Goal: Task Accomplishment & Management: Use online tool/utility

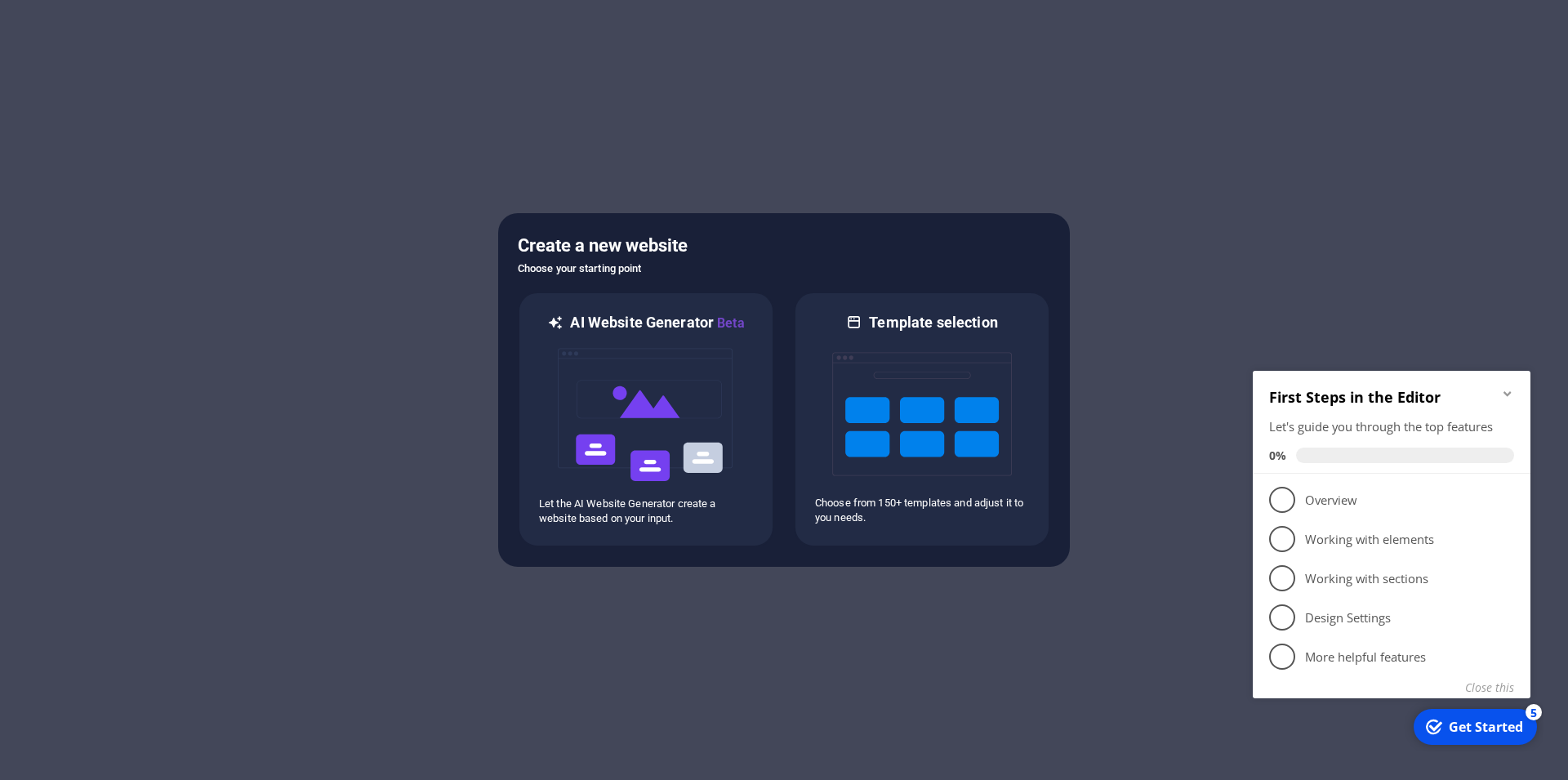
click at [1116, 337] on div at bounding box center [784, 390] width 1568 height 780
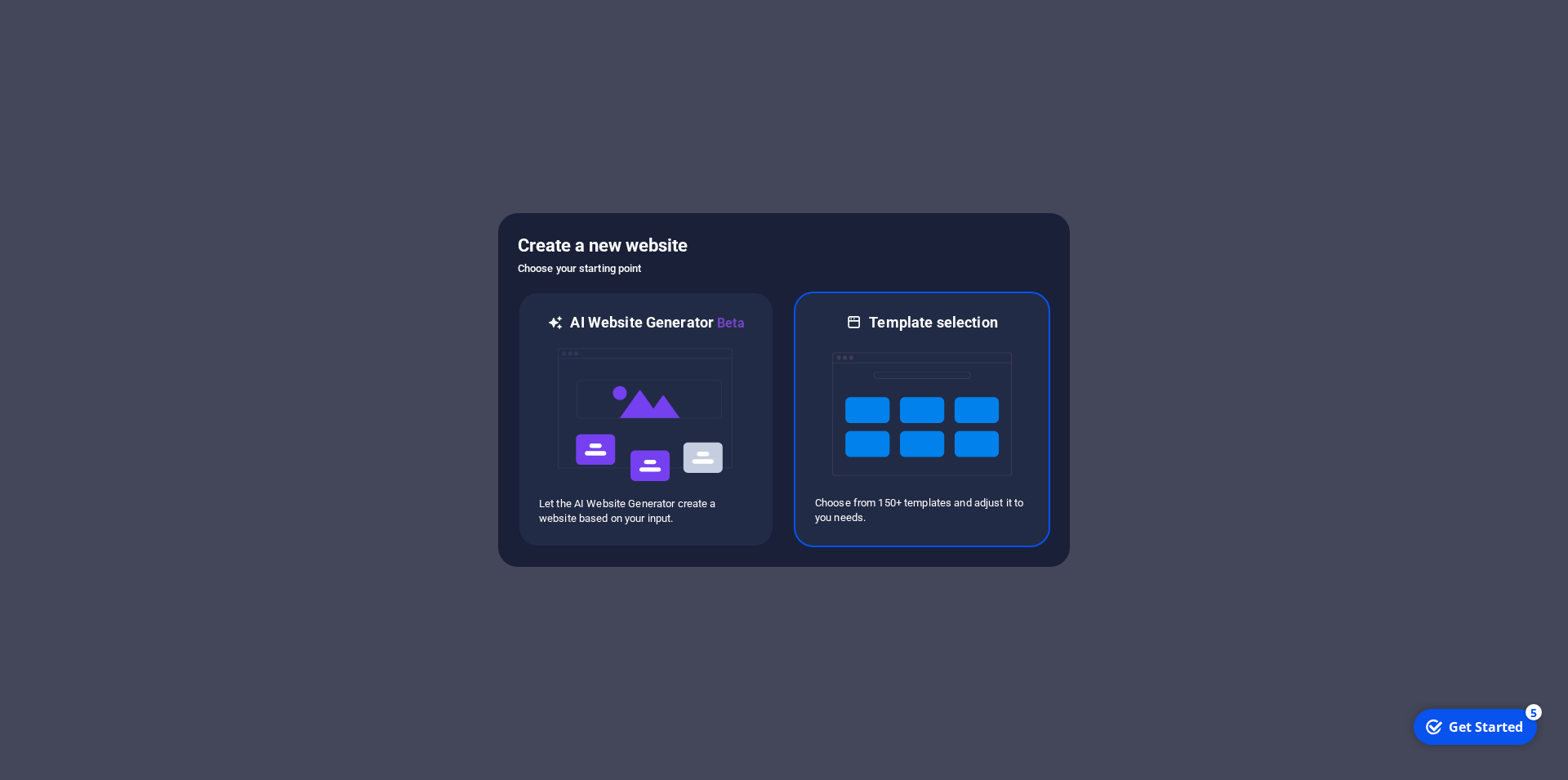
click at [949, 344] on img at bounding box center [921, 413] width 180 height 163
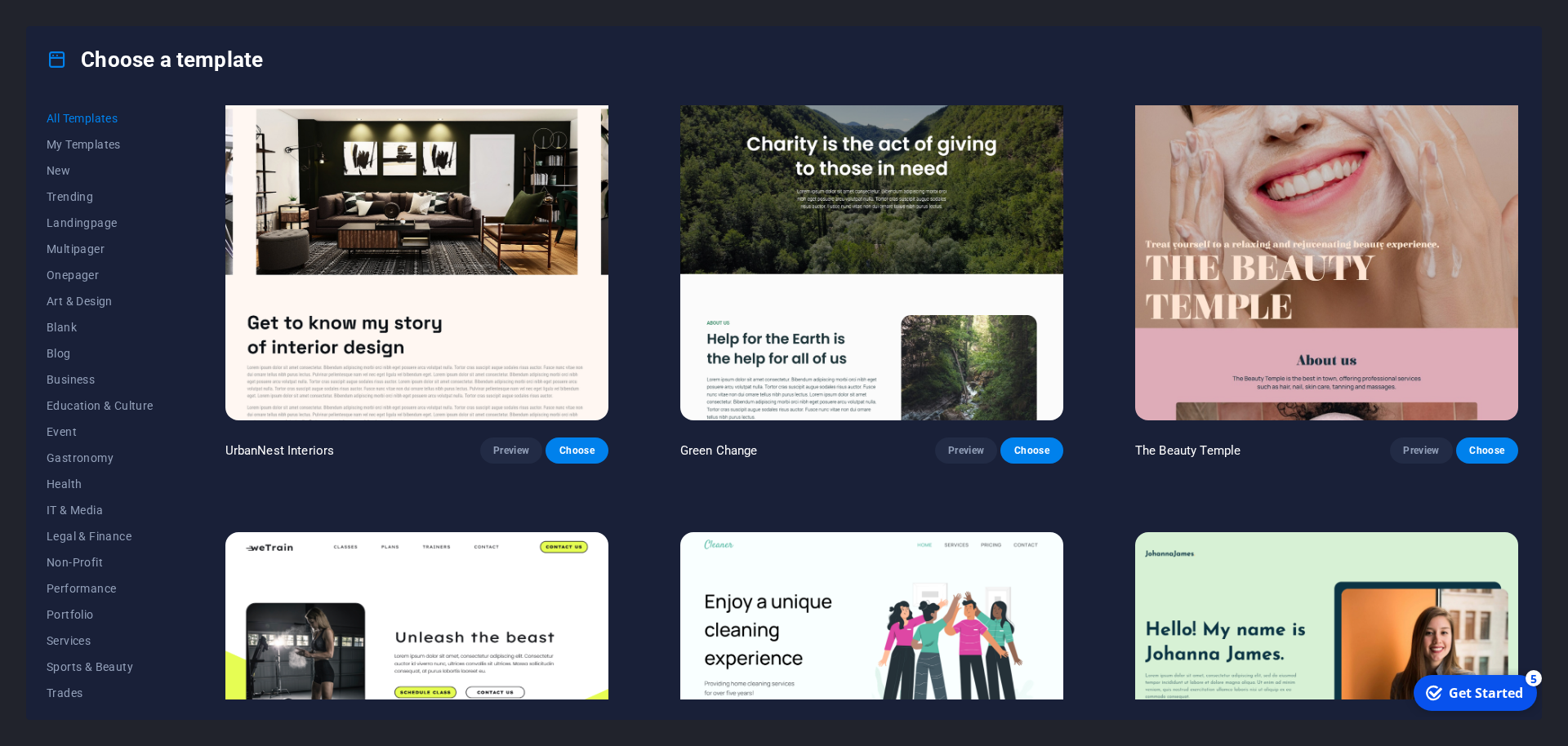
scroll to position [11035, 0]
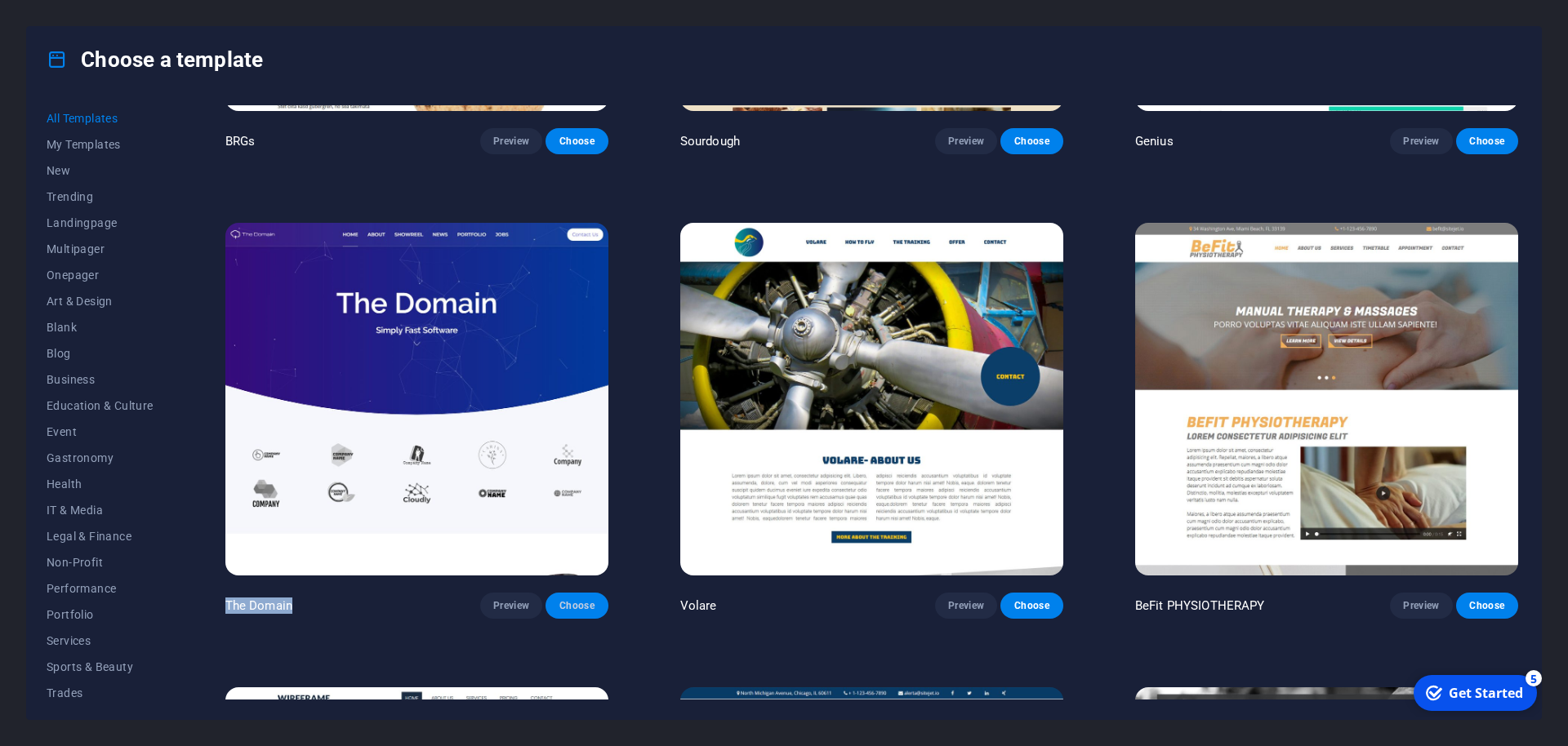
click at [590, 592] on button "Choose" at bounding box center [576, 605] width 62 height 26
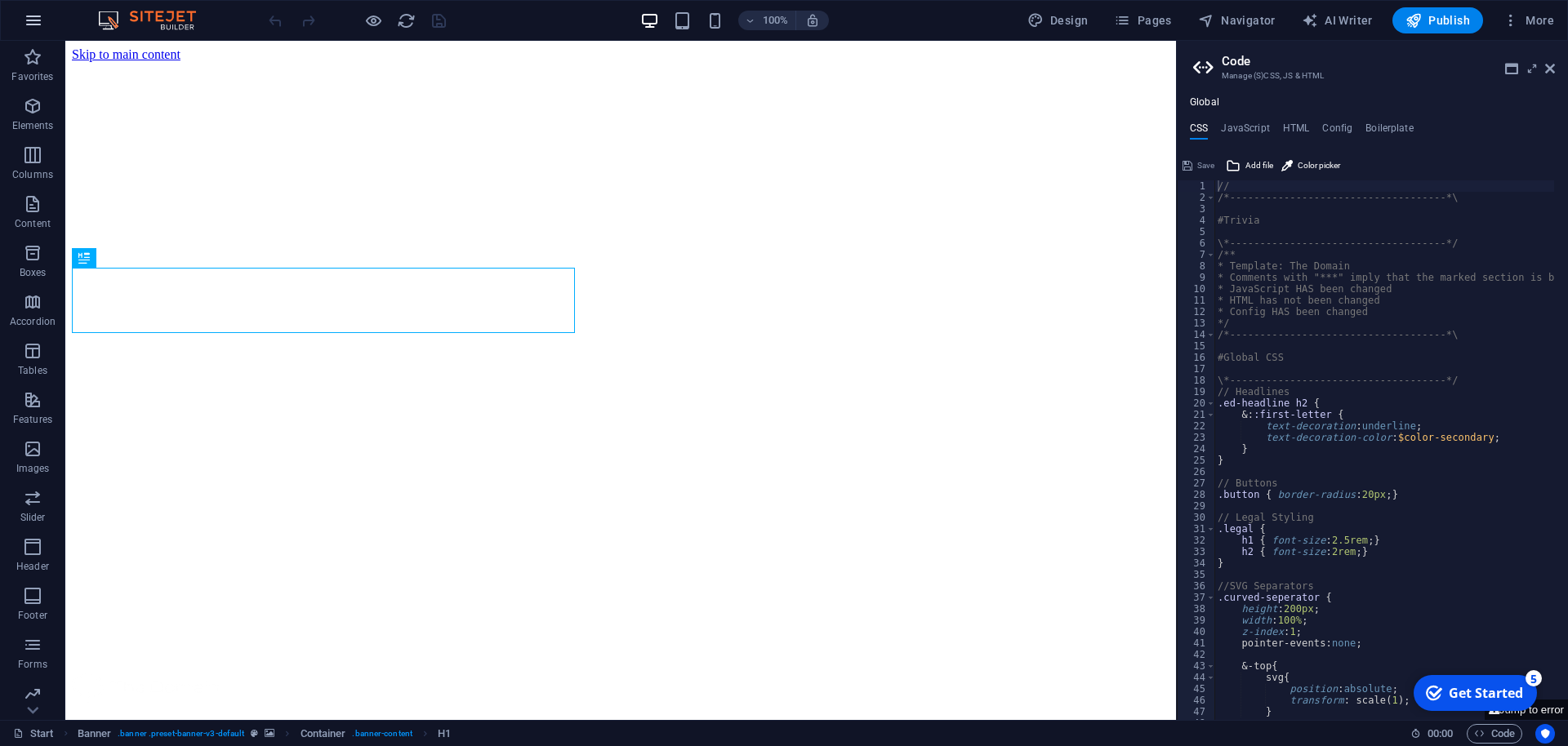
click at [33, 25] on icon "button" at bounding box center [33, 20] width 19 height 19
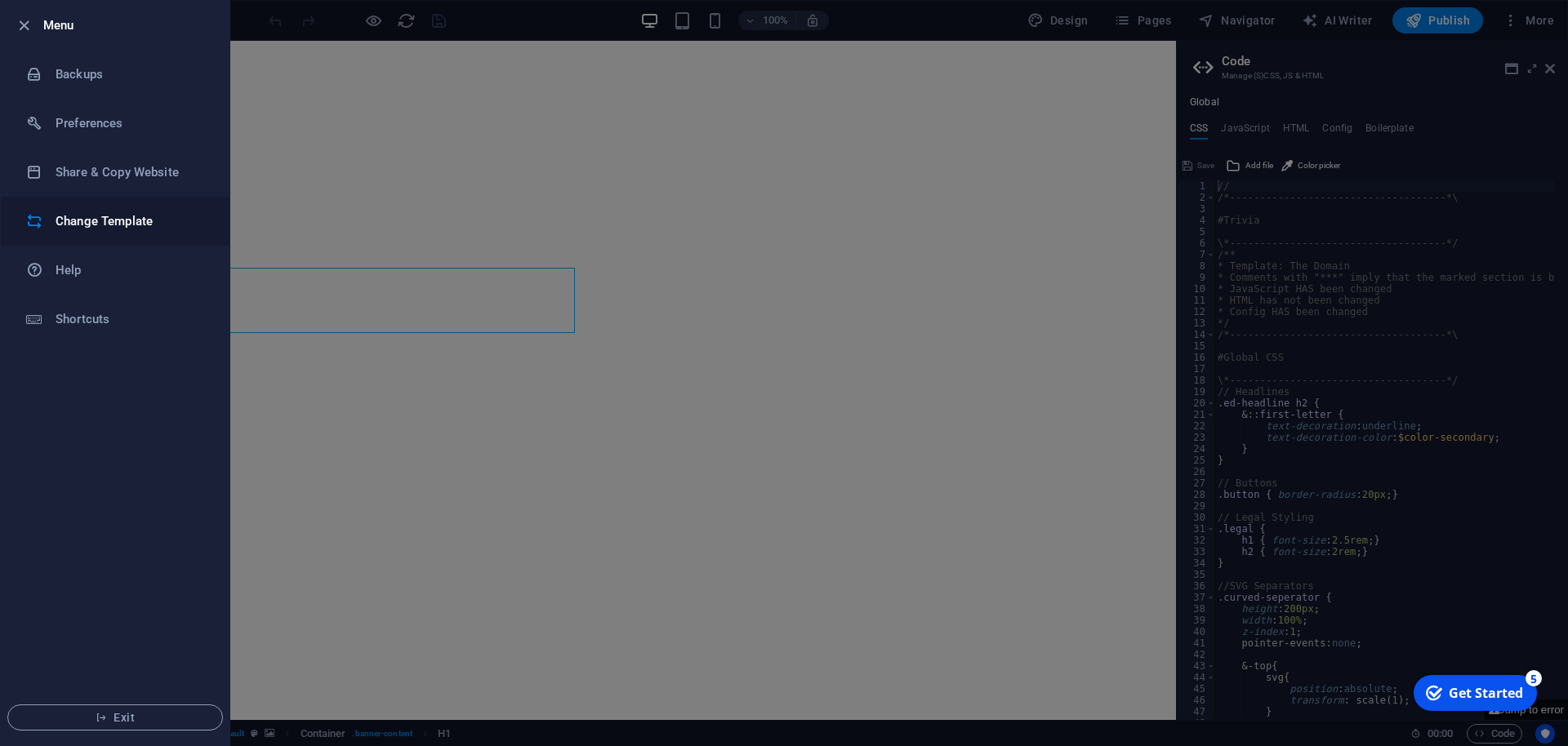
click at [75, 213] on h6 "Change Template" at bounding box center [131, 221] width 151 height 19
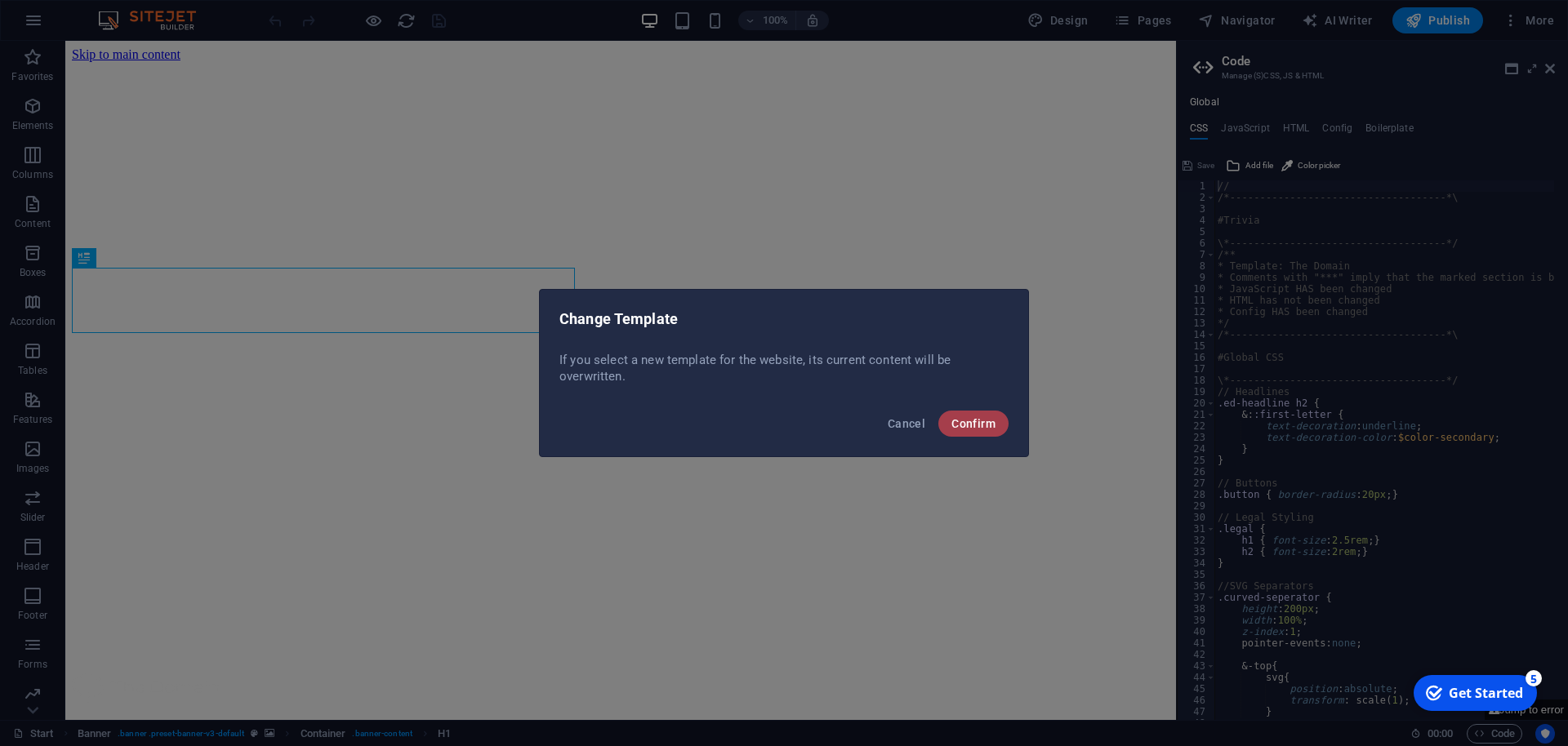
click at [964, 422] on span "Confirm" at bounding box center [973, 423] width 44 height 13
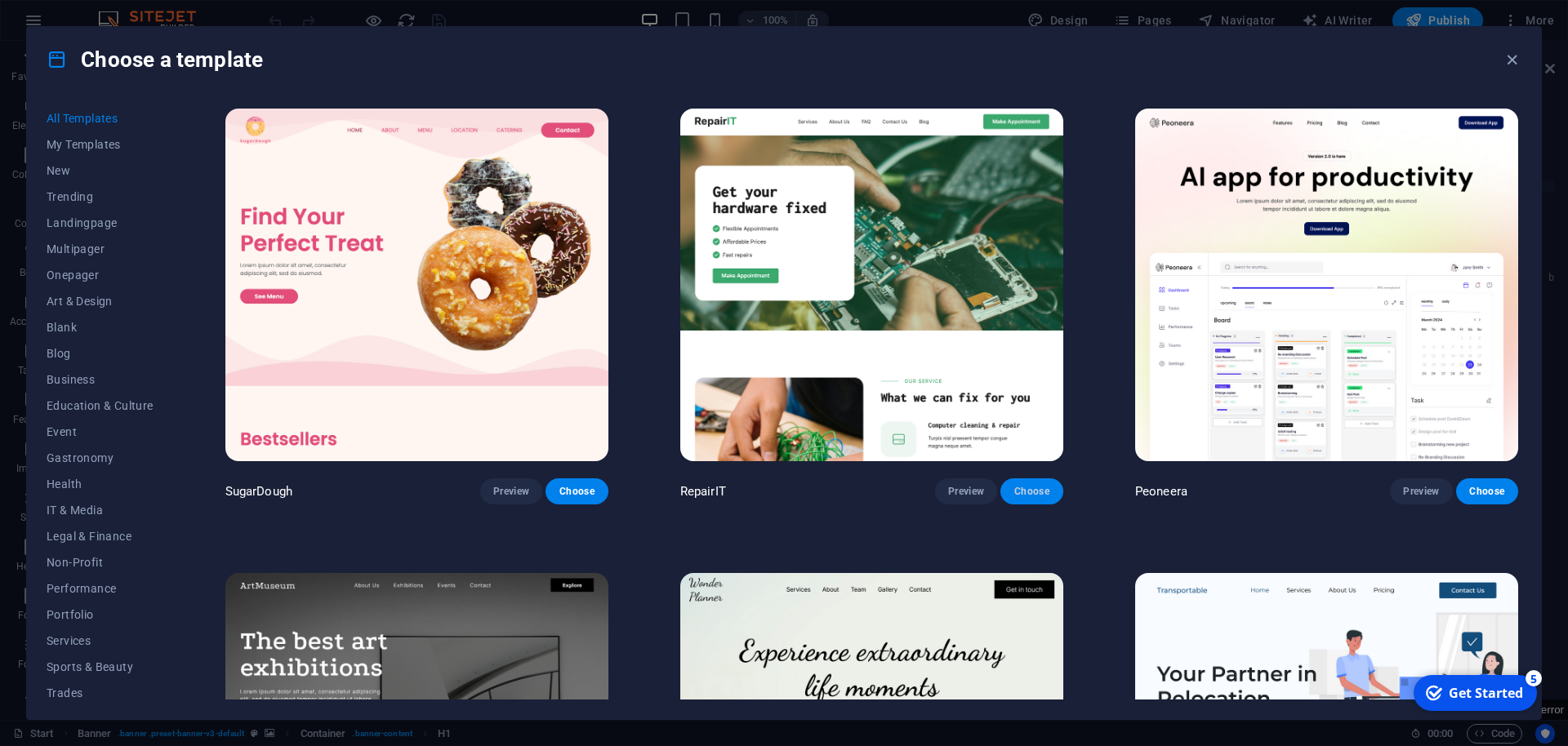
click at [1035, 488] on span "Choose" at bounding box center [1031, 491] width 36 height 13
